Goal: Transaction & Acquisition: Book appointment/travel/reservation

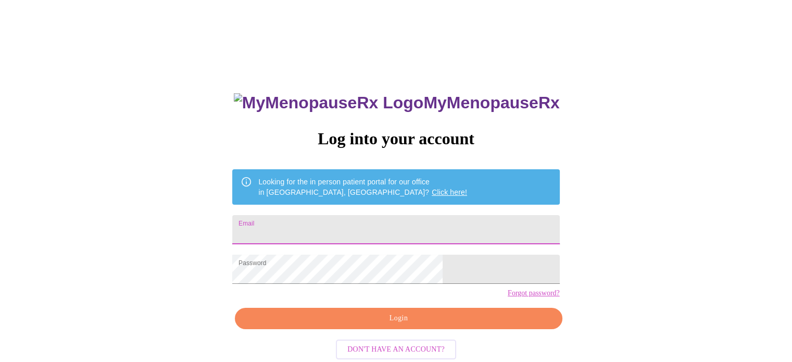
click at [397, 220] on input "Email" at bounding box center [395, 229] width 327 height 29
type input "[EMAIL_ADDRESS][DOMAIN_NAME]"
click at [385, 325] on span "Login" at bounding box center [398, 318] width 303 height 13
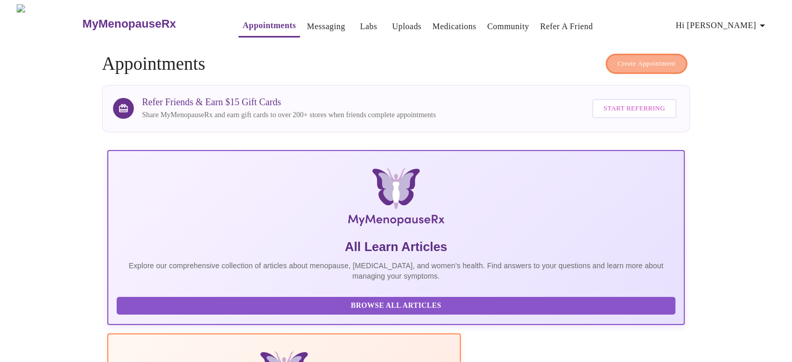
click at [623, 58] on span "Create Appointment" at bounding box center [647, 64] width 58 height 12
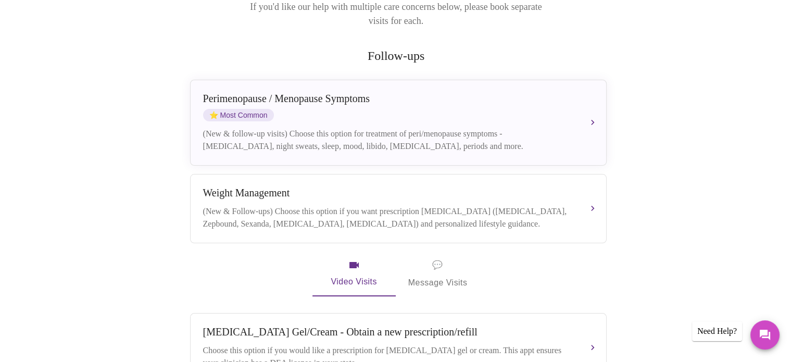
scroll to position [165, 0]
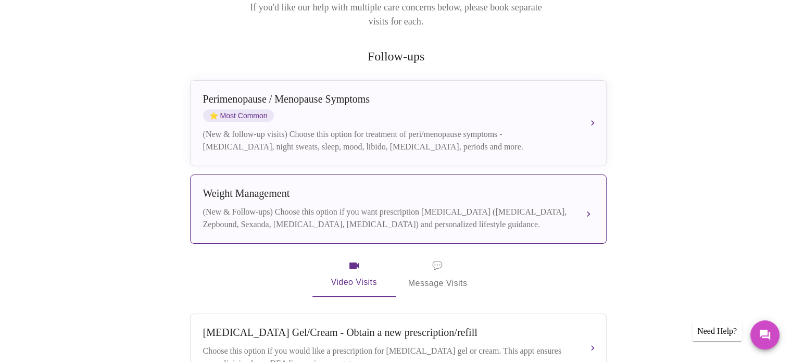
click at [586, 203] on button "[MEDICAL_DATA] (New & Follow-ups) Choose this option if you want prescription […" at bounding box center [398, 208] width 417 height 69
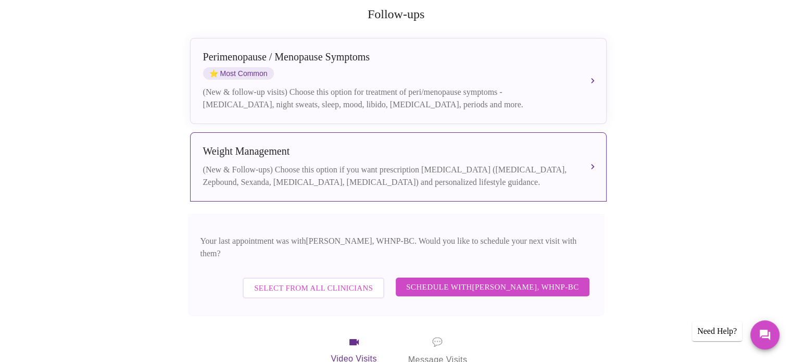
scroll to position [202, 0]
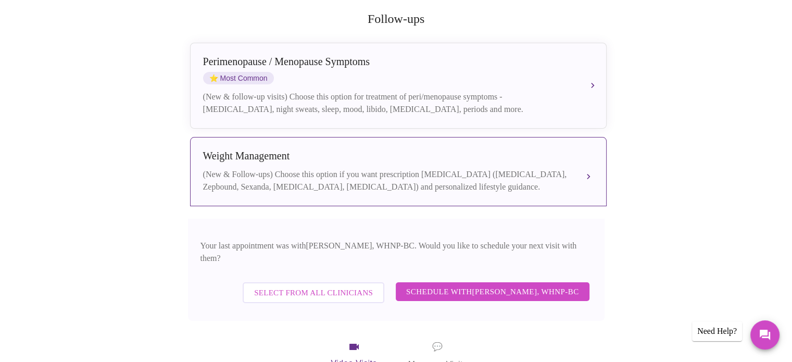
click at [585, 164] on button "[MEDICAL_DATA] (New & Follow-ups) Choose this option if you want prescription […" at bounding box center [398, 171] width 417 height 69
click at [581, 282] on button "Schedule with [PERSON_NAME], WHNP-BC" at bounding box center [493, 291] width 194 height 19
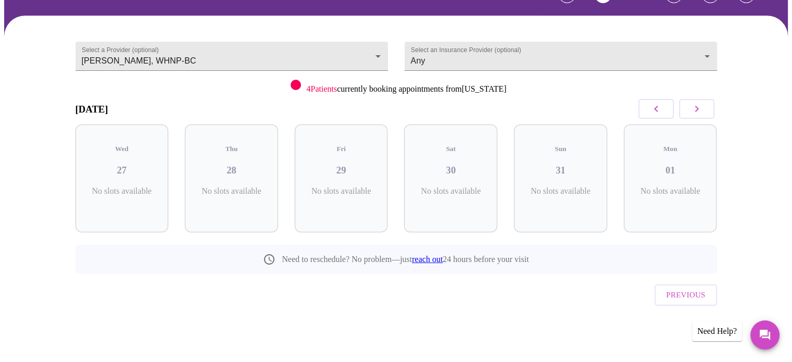
scroll to position [46, 0]
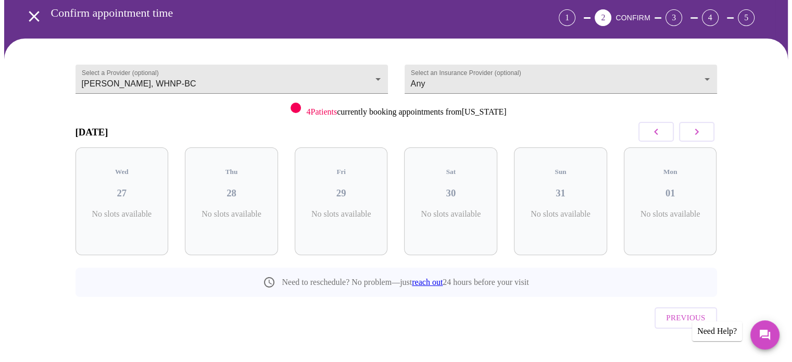
click at [699, 131] on icon "button" at bounding box center [696, 131] width 12 height 12
click at [450, 188] on h3 "04" at bounding box center [450, 192] width 77 height 11
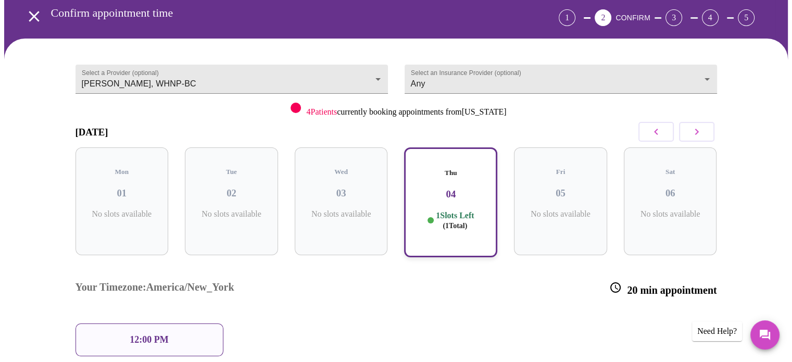
click at [177, 323] on div "12:00 PM" at bounding box center [150, 339] width 148 height 33
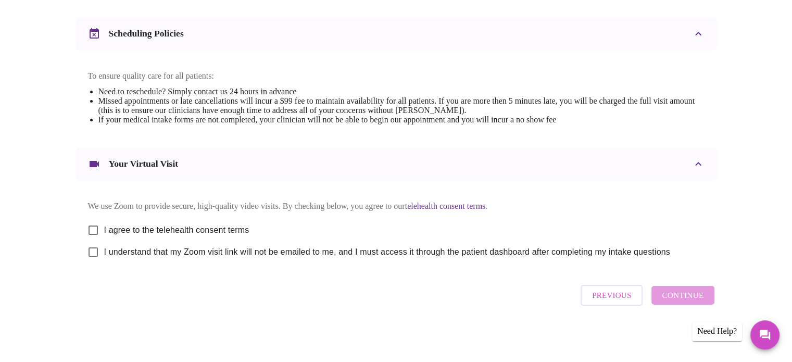
scroll to position [392, 0]
click at [92, 229] on input "I agree to the telehealth consent terms" at bounding box center [93, 230] width 22 height 22
checkbox input "true"
click at [92, 254] on input "I understand that my Zoom visit link will not be emailed to me, and I must acce…" at bounding box center [93, 252] width 22 height 22
checkbox input "true"
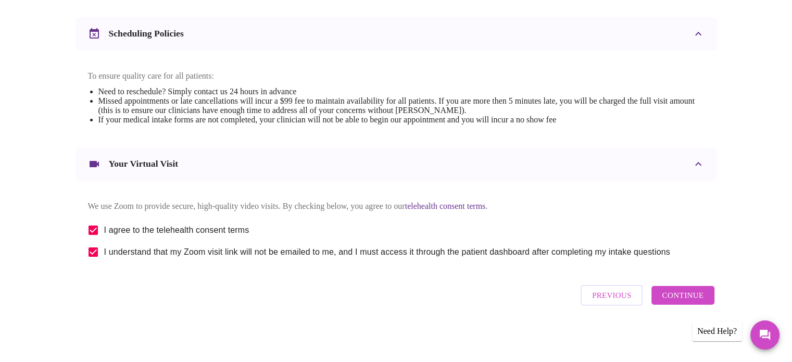
click at [690, 299] on span "Continue" at bounding box center [683, 295] width 42 height 14
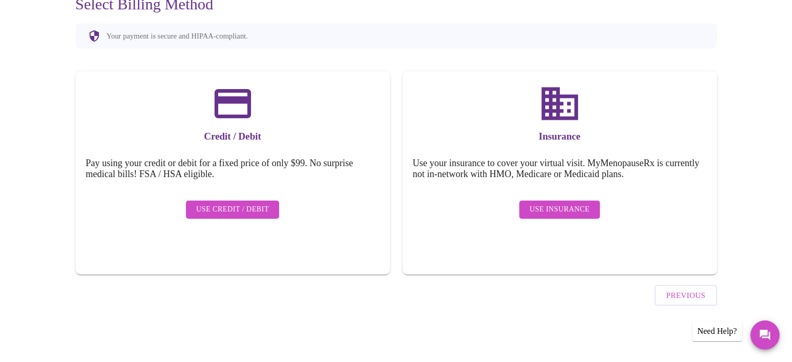
scroll to position [81, 0]
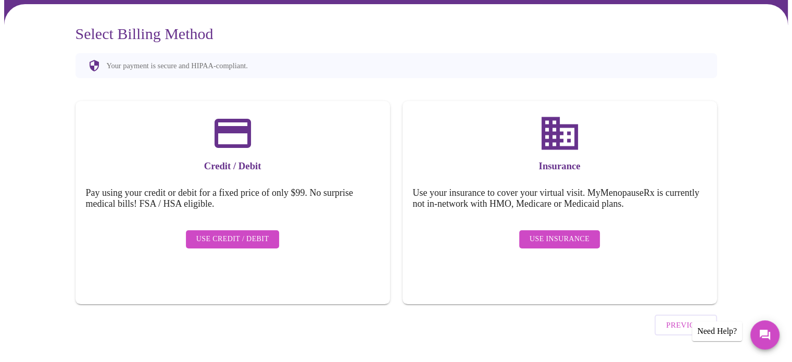
click at [560, 233] on span "Use Insurance" at bounding box center [560, 239] width 60 height 13
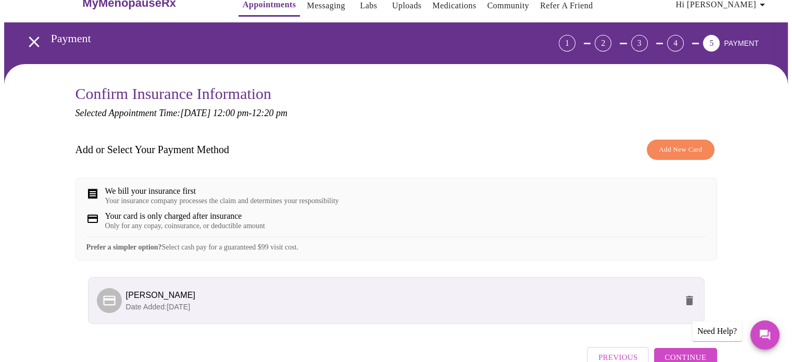
scroll to position [90, 0]
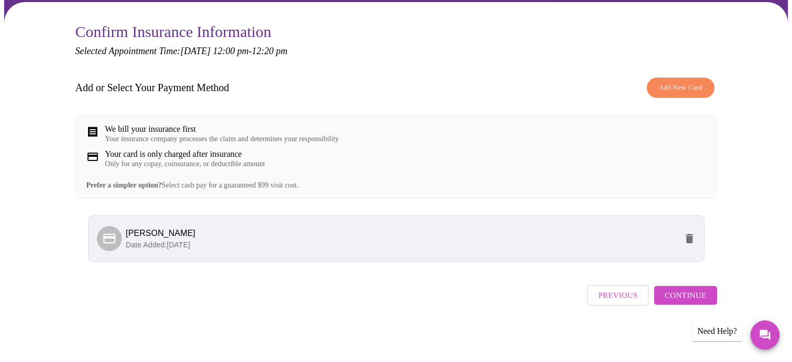
click at [700, 296] on span "Continue" at bounding box center [685, 295] width 42 height 14
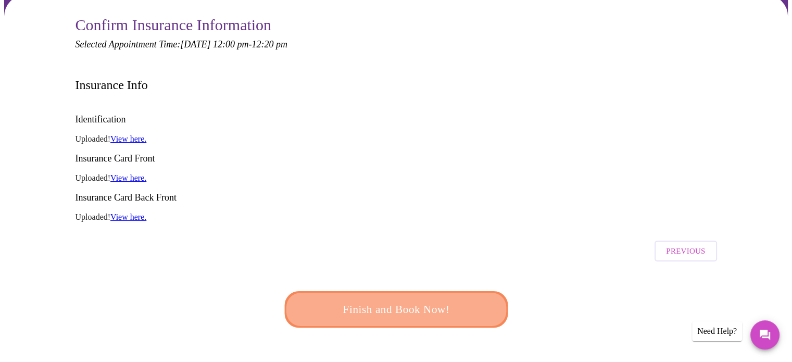
click at [464, 300] on span "Finish and Book Now!" at bounding box center [396, 309] width 193 height 19
